Goal: Information Seeking & Learning: Find contact information

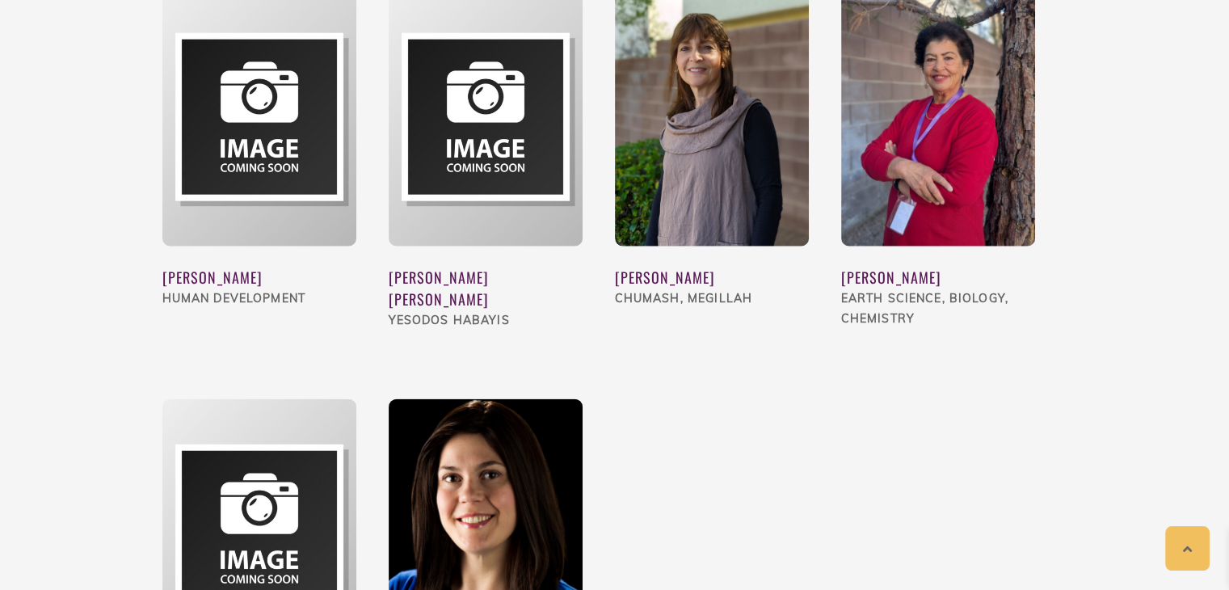
scroll to position [3638, 0]
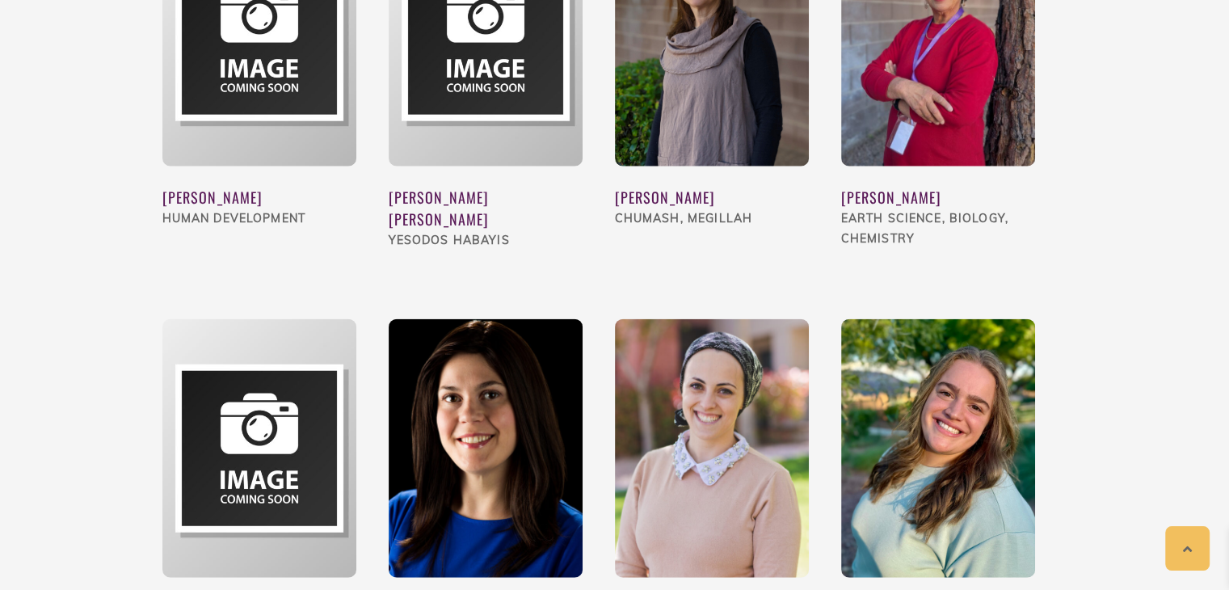
click at [721, 366] on img at bounding box center [712, 448] width 194 height 259
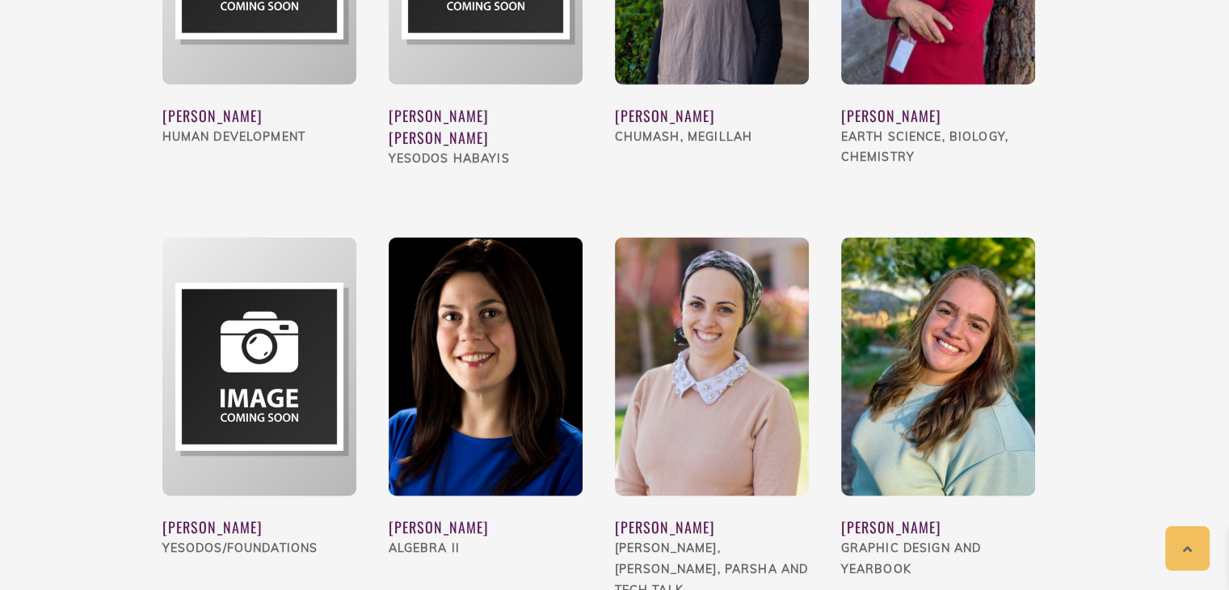
scroll to position [3801, 0]
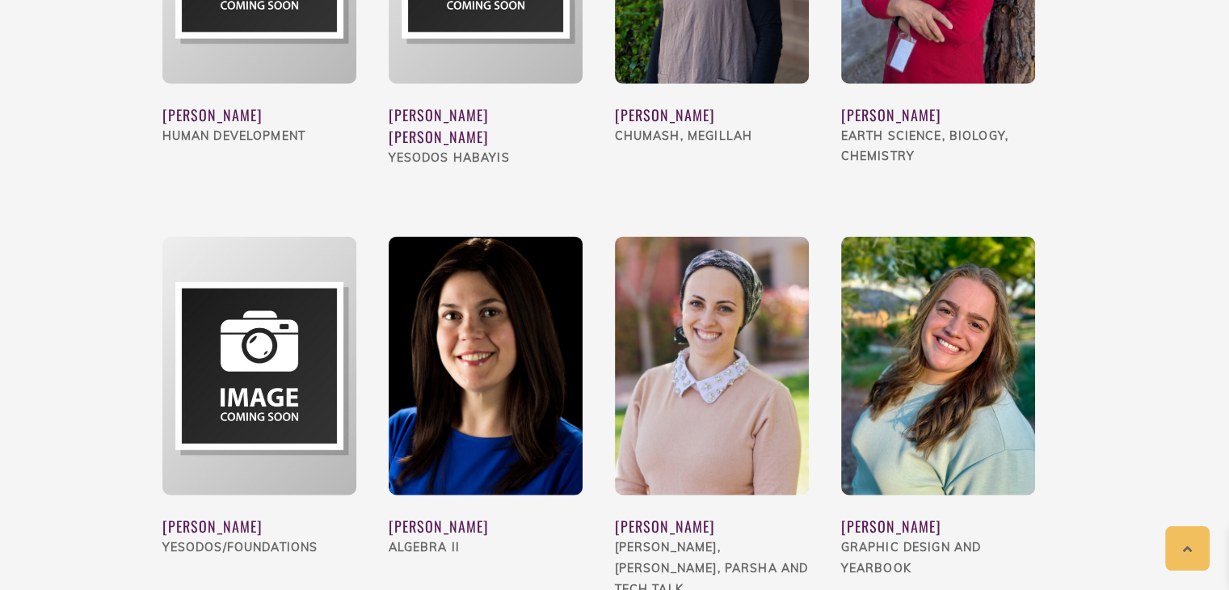
drag, startPoint x: 769, startPoint y: 504, endPoint x: 610, endPoint y: 500, distance: 159.2
copy div "[PERSON_NAME]"
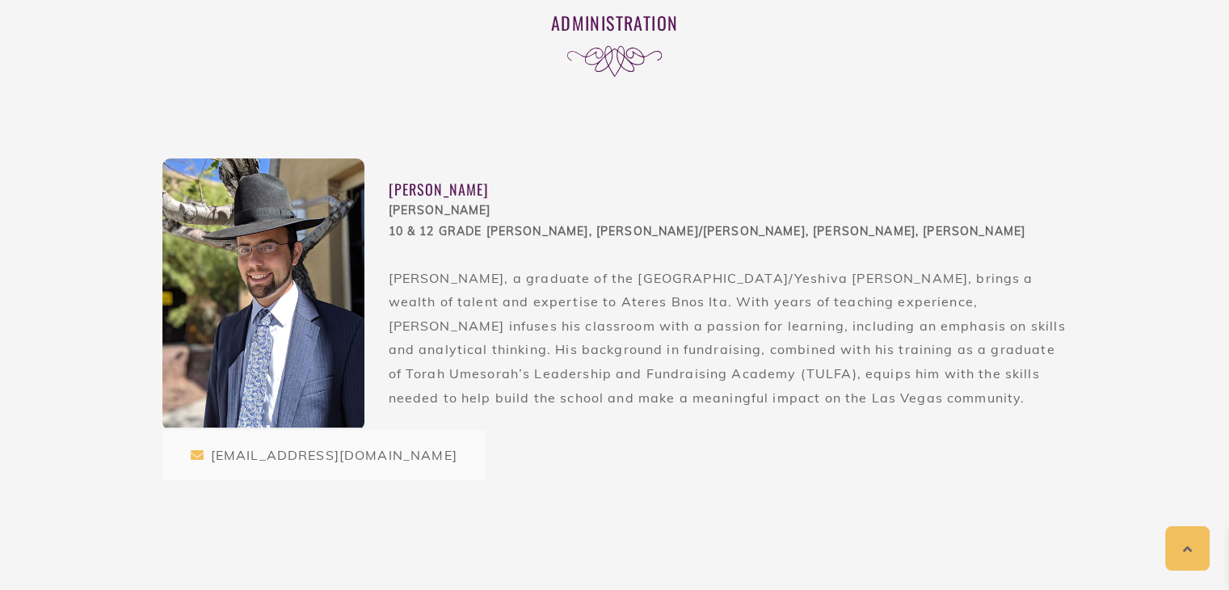
scroll to position [473, 0]
drag, startPoint x: 662, startPoint y: 381, endPoint x: 768, endPoint y: 376, distance: 105.9
click at [768, 376] on p "[PERSON_NAME], a graduate of the [GEOGRAPHIC_DATA]/Yeshiva [PERSON_NAME], bring…" at bounding box center [728, 338] width 679 height 144
click at [823, 381] on p "[PERSON_NAME], a graduate of the [GEOGRAPHIC_DATA]/Yeshiva [PERSON_NAME], bring…" at bounding box center [728, 338] width 679 height 144
click at [294, 280] on img at bounding box center [263, 292] width 202 height 269
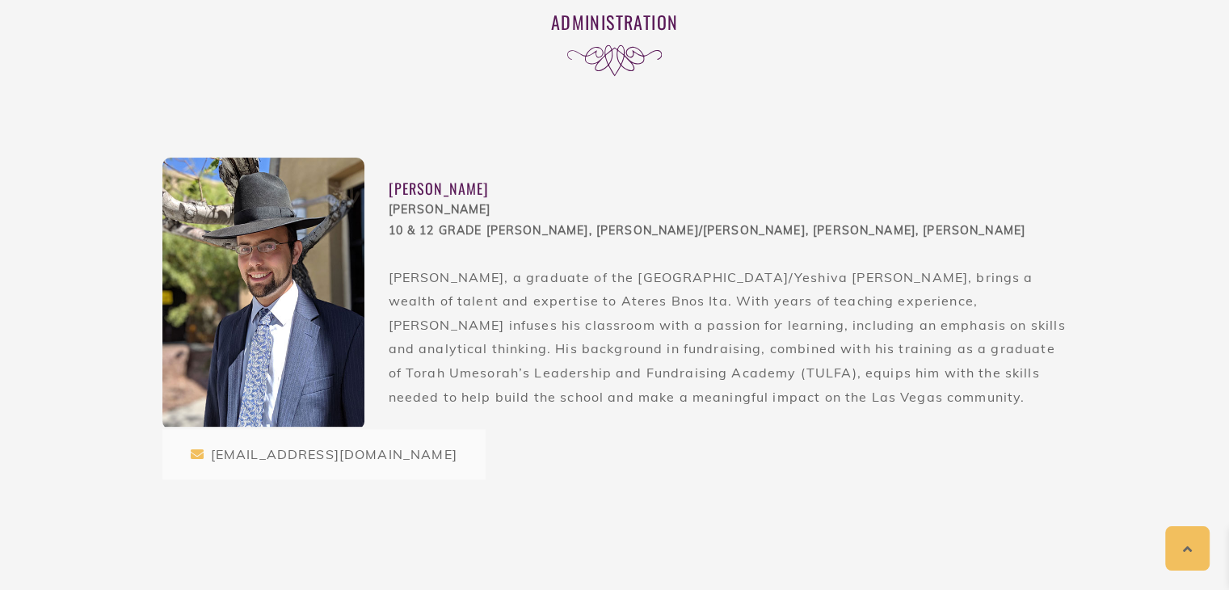
click at [294, 280] on img at bounding box center [263, 292] width 202 height 269
